Goal: Task Accomplishment & Management: Use online tool/utility

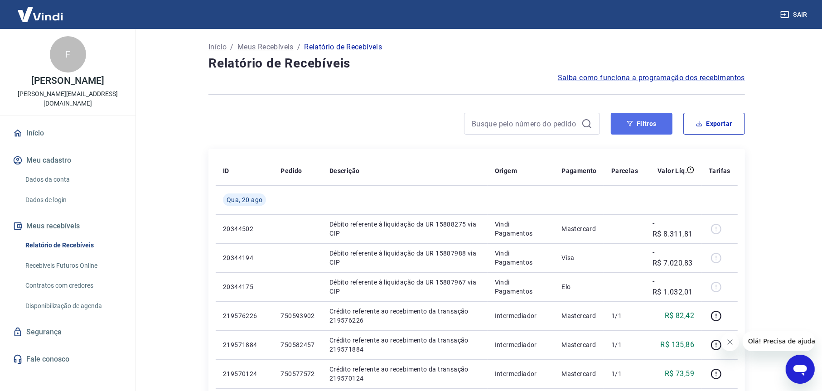
drag, startPoint x: 640, startPoint y: 127, endPoint x: 645, endPoint y: 113, distance: 15.3
click at [640, 127] on button "Filtros" at bounding box center [642, 124] width 62 height 22
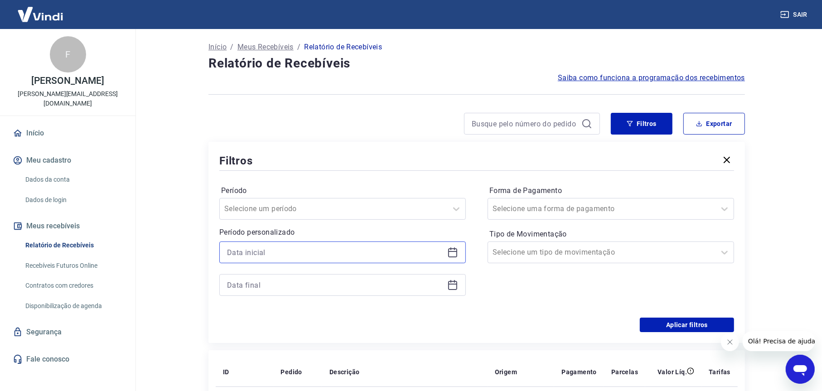
click at [357, 253] on input at bounding box center [335, 252] width 216 height 14
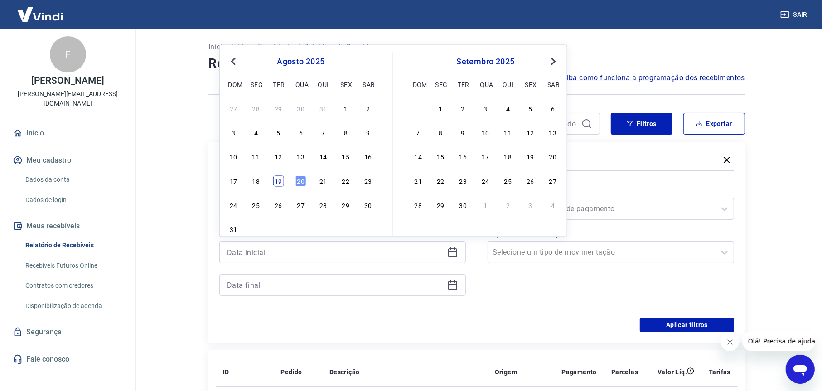
click at [281, 183] on div "19" at bounding box center [278, 180] width 11 height 11
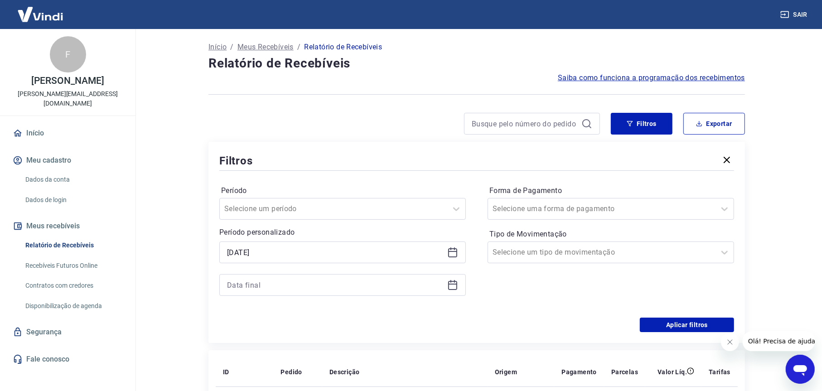
type input "[DATE]"
click at [329, 279] on input at bounding box center [335, 285] width 216 height 14
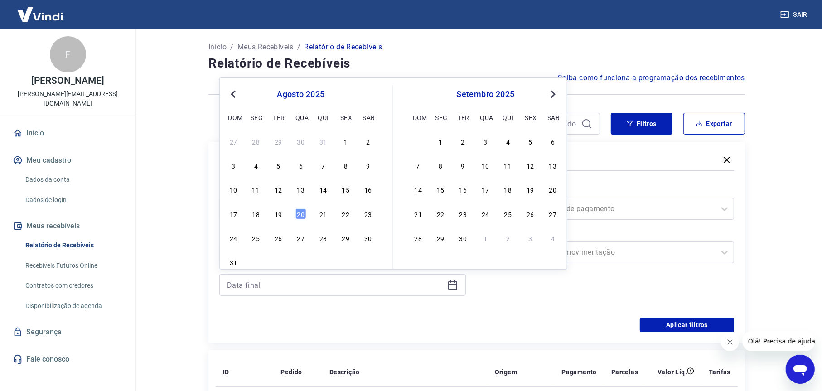
click at [276, 216] on div "19" at bounding box center [278, 213] width 11 height 11
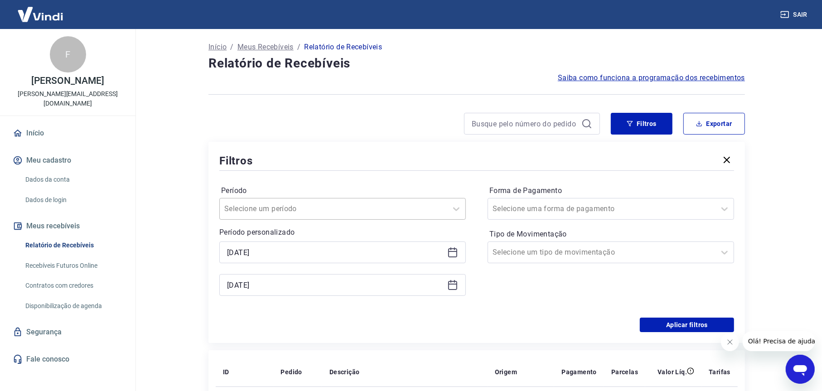
type input "[DATE]"
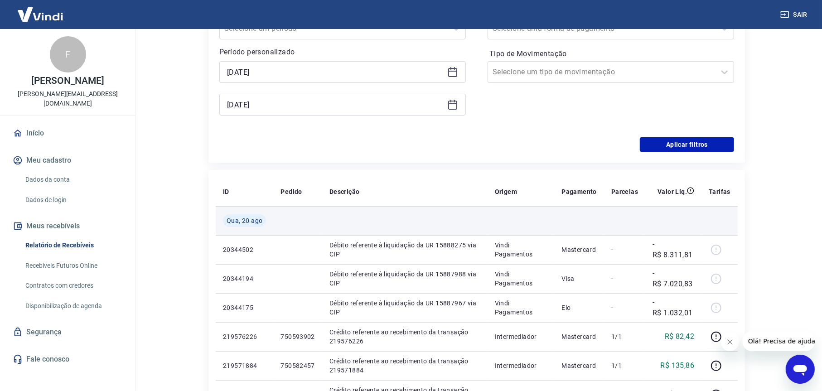
scroll to position [181, 0]
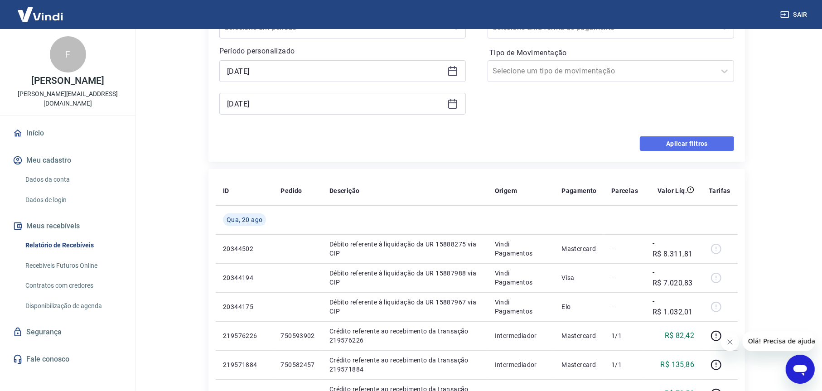
click at [672, 143] on button "Aplicar filtros" at bounding box center [687, 143] width 94 height 14
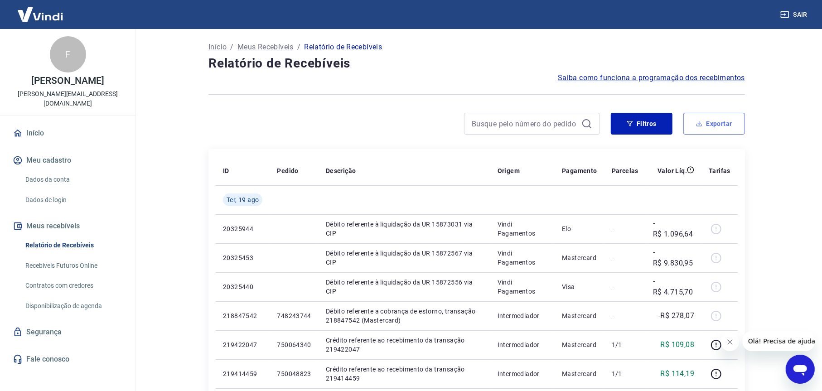
click at [715, 123] on button "Exportar" at bounding box center [714, 124] width 62 height 22
type input "[DATE]"
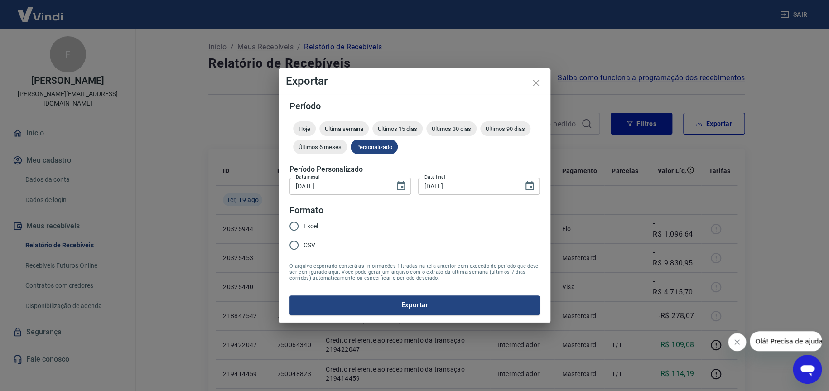
click at [314, 226] on span "Excel" at bounding box center [310, 226] width 14 height 10
click at [303, 226] on input "Excel" at bounding box center [293, 225] width 19 height 19
radio input "true"
click at [399, 303] on button "Exportar" at bounding box center [414, 304] width 250 height 19
